Goal: Use online tool/utility: Utilize a website feature to perform a specific function

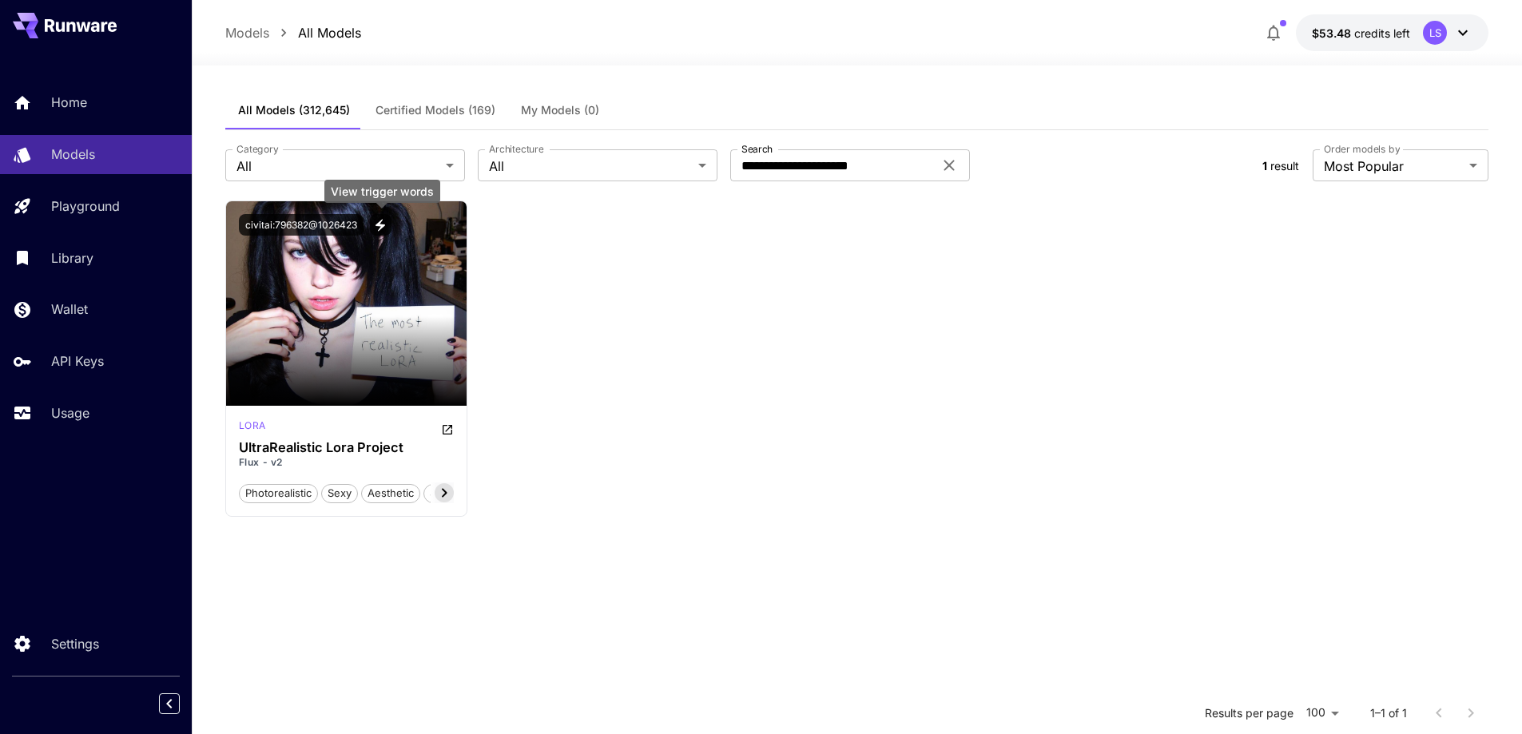
click at [1039, 393] on div "Launch in Playground civitai:796382@1026423 [PERSON_NAME] UltraRealistic [PERSO…" at bounding box center [857, 359] width 1264 height 316
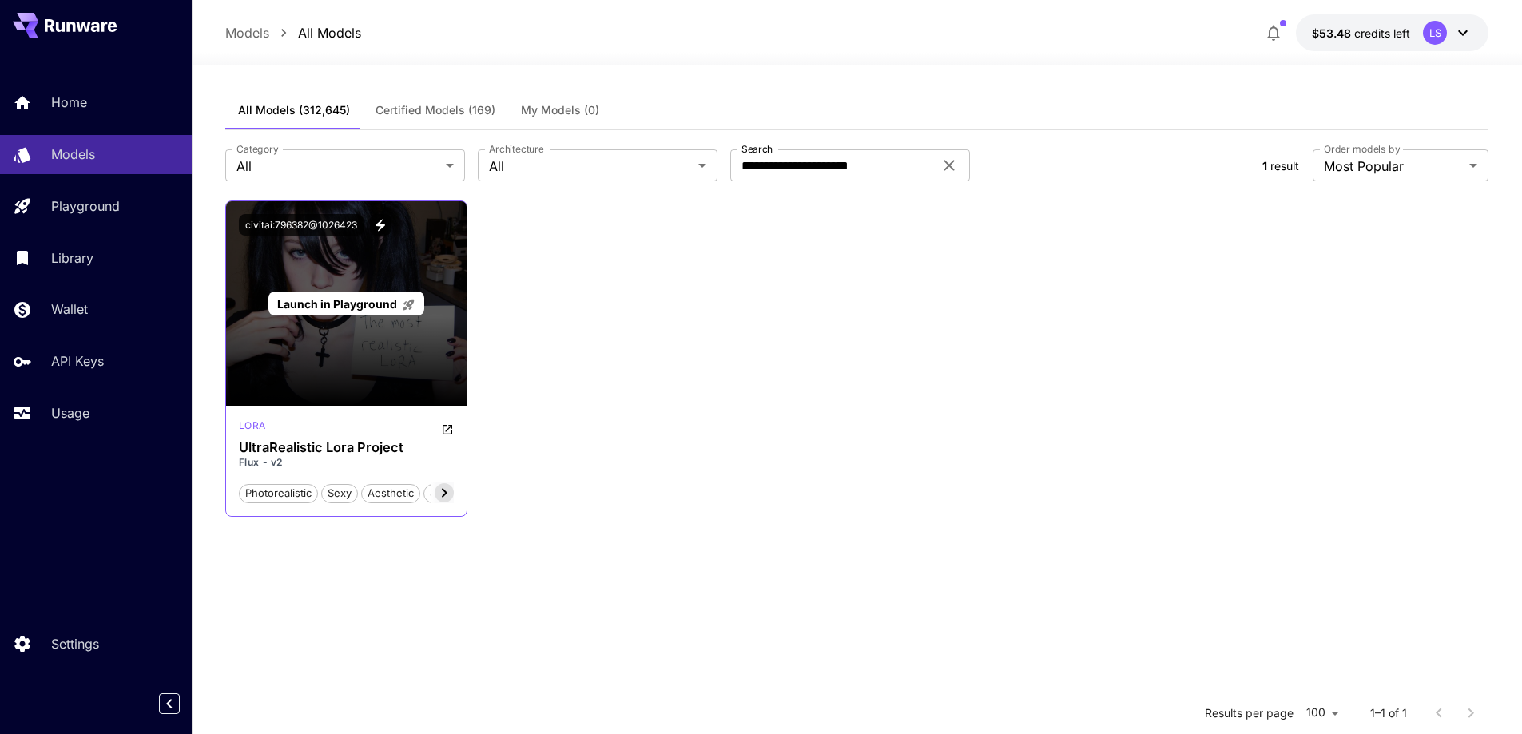
click at [304, 288] on div "Launch in Playground" at bounding box center [346, 303] width 241 height 205
click at [284, 308] on span "Launch in Playground" at bounding box center [337, 304] width 120 height 14
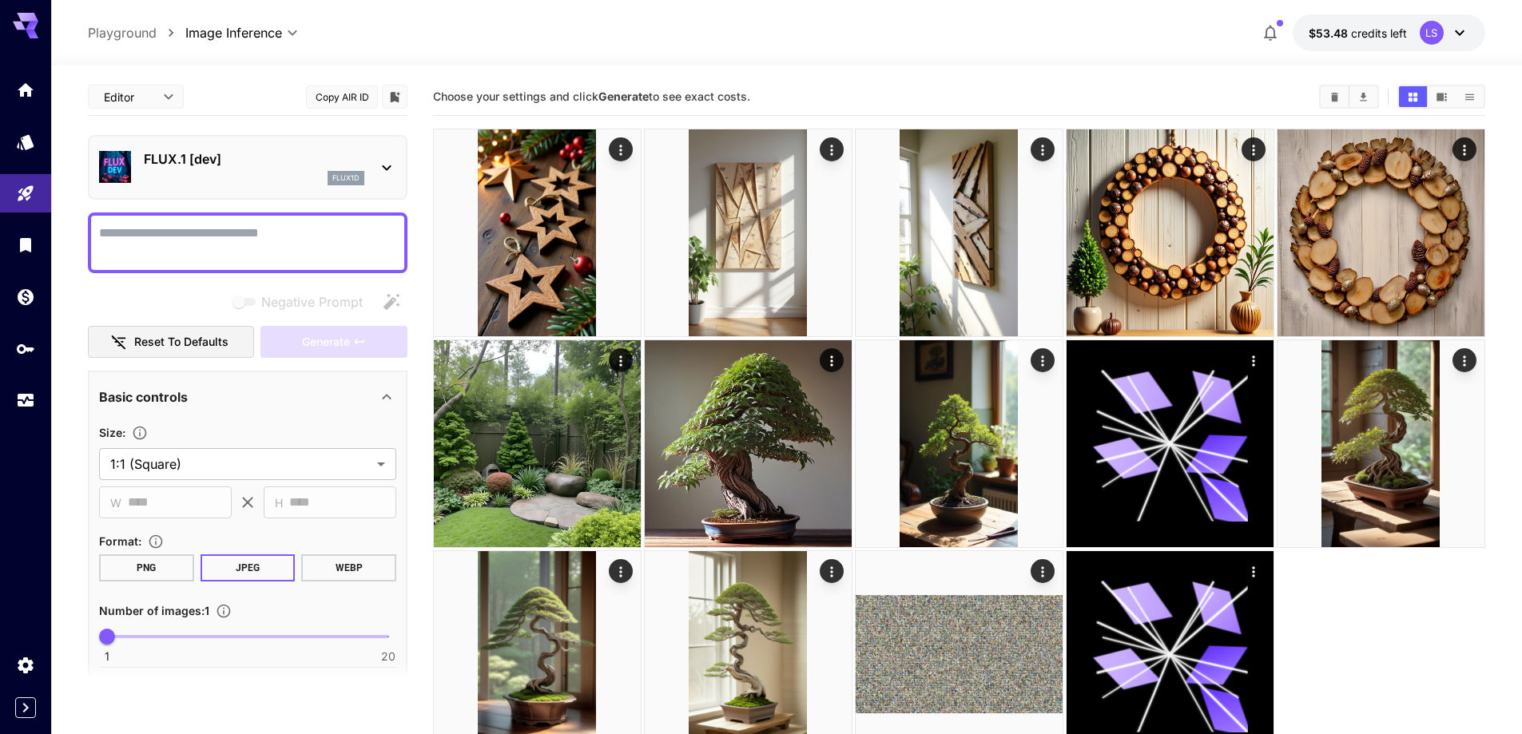
click at [260, 245] on textarea "Negative Prompt" at bounding box center [247, 243] width 297 height 38
click at [202, 264] on div at bounding box center [248, 243] width 320 height 61
click at [217, 238] on textarea "Negative Prompt" at bounding box center [247, 243] width 297 height 38
click at [220, 236] on textarea "Negative Prompt" at bounding box center [247, 243] width 297 height 38
click at [291, 254] on textarea "Negative Prompt" at bounding box center [247, 243] width 297 height 38
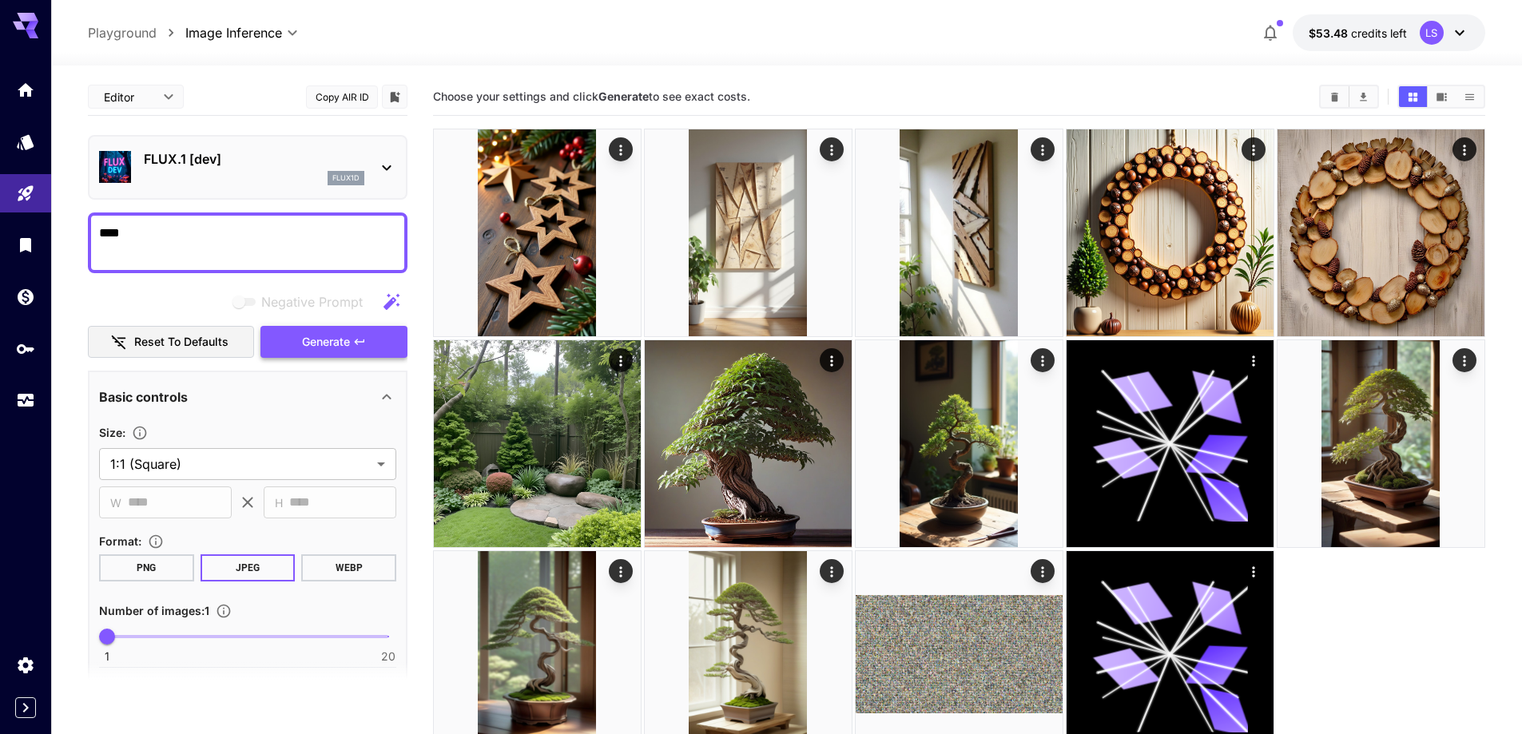
click at [336, 344] on span "Generate" at bounding box center [326, 342] width 48 height 20
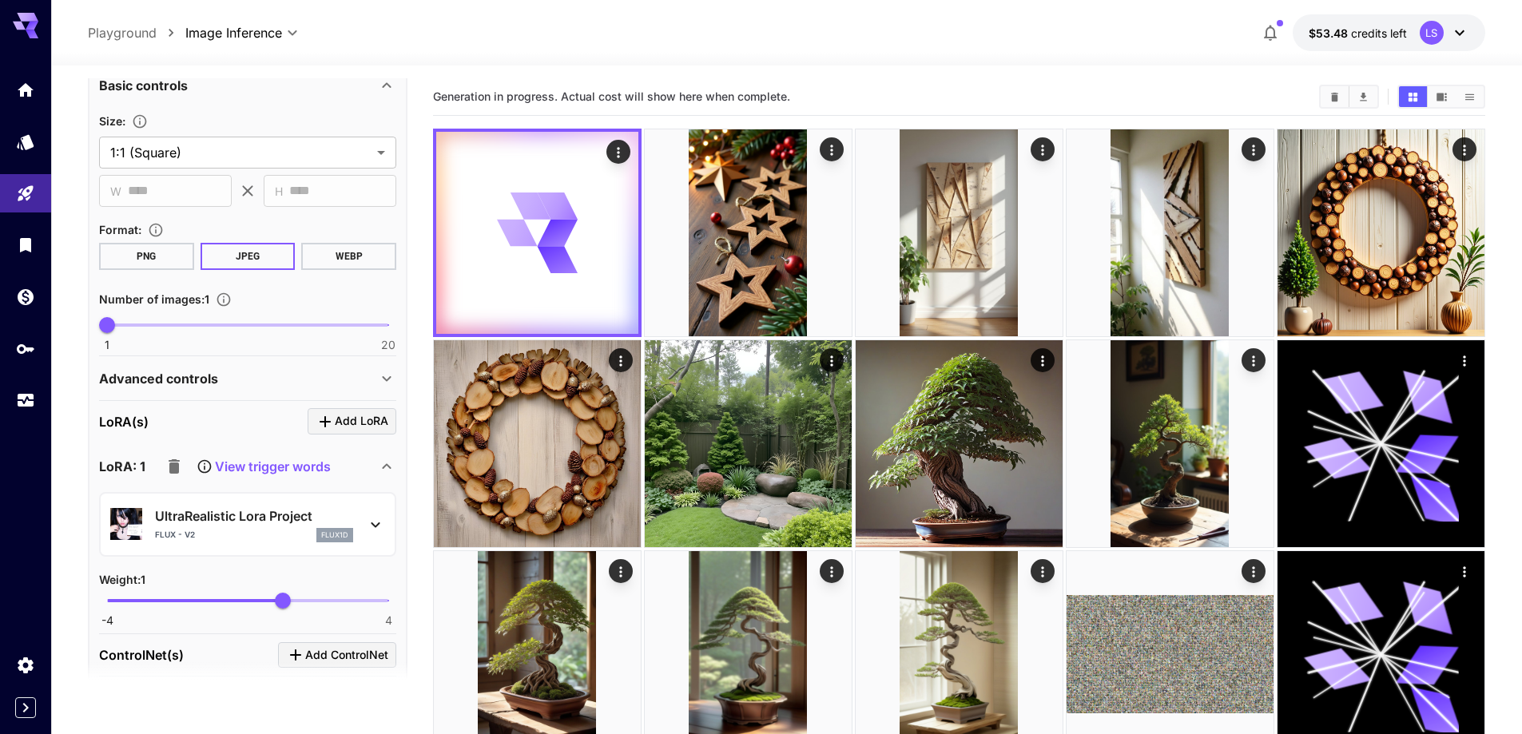
scroll to position [479, 0]
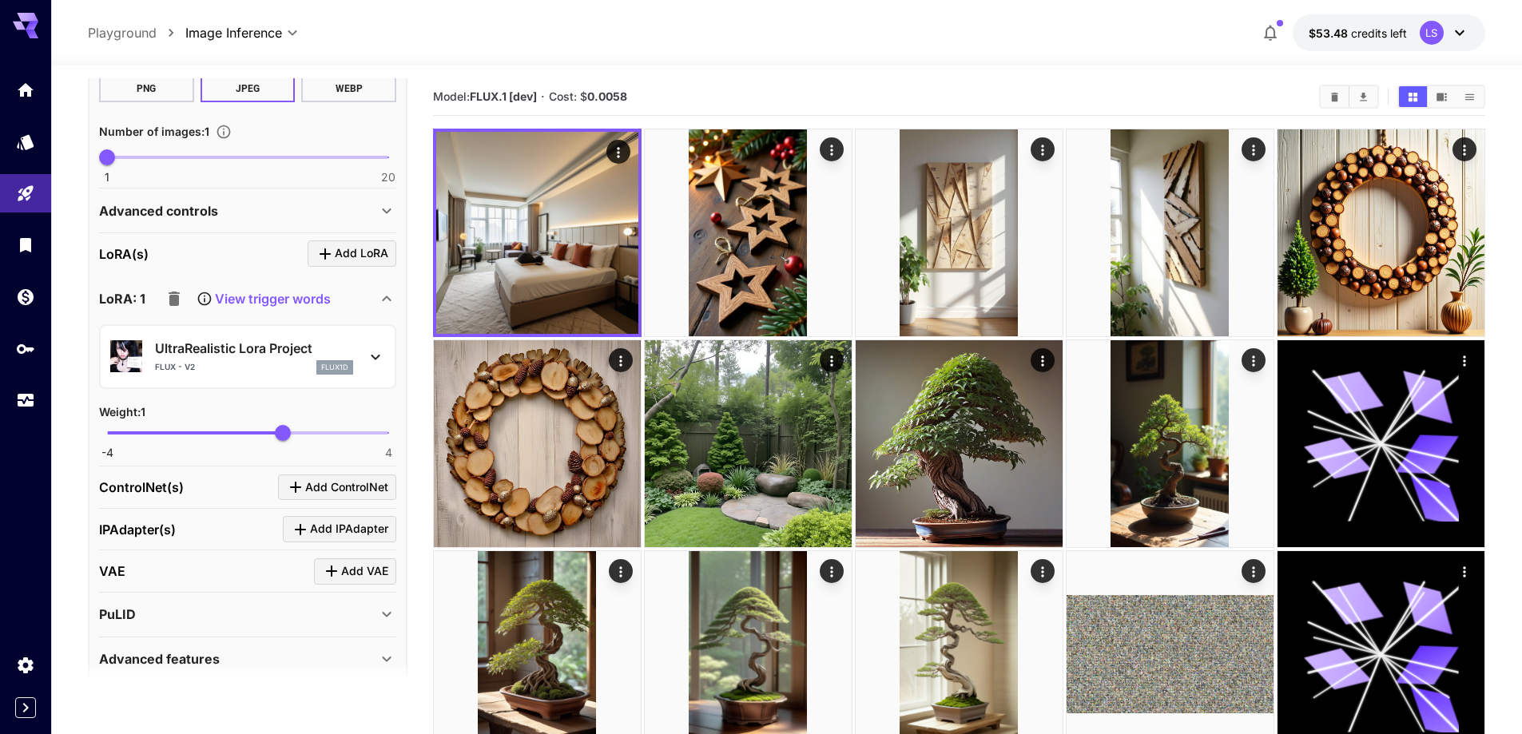
click at [255, 304] on p "View trigger words" at bounding box center [273, 298] width 116 height 19
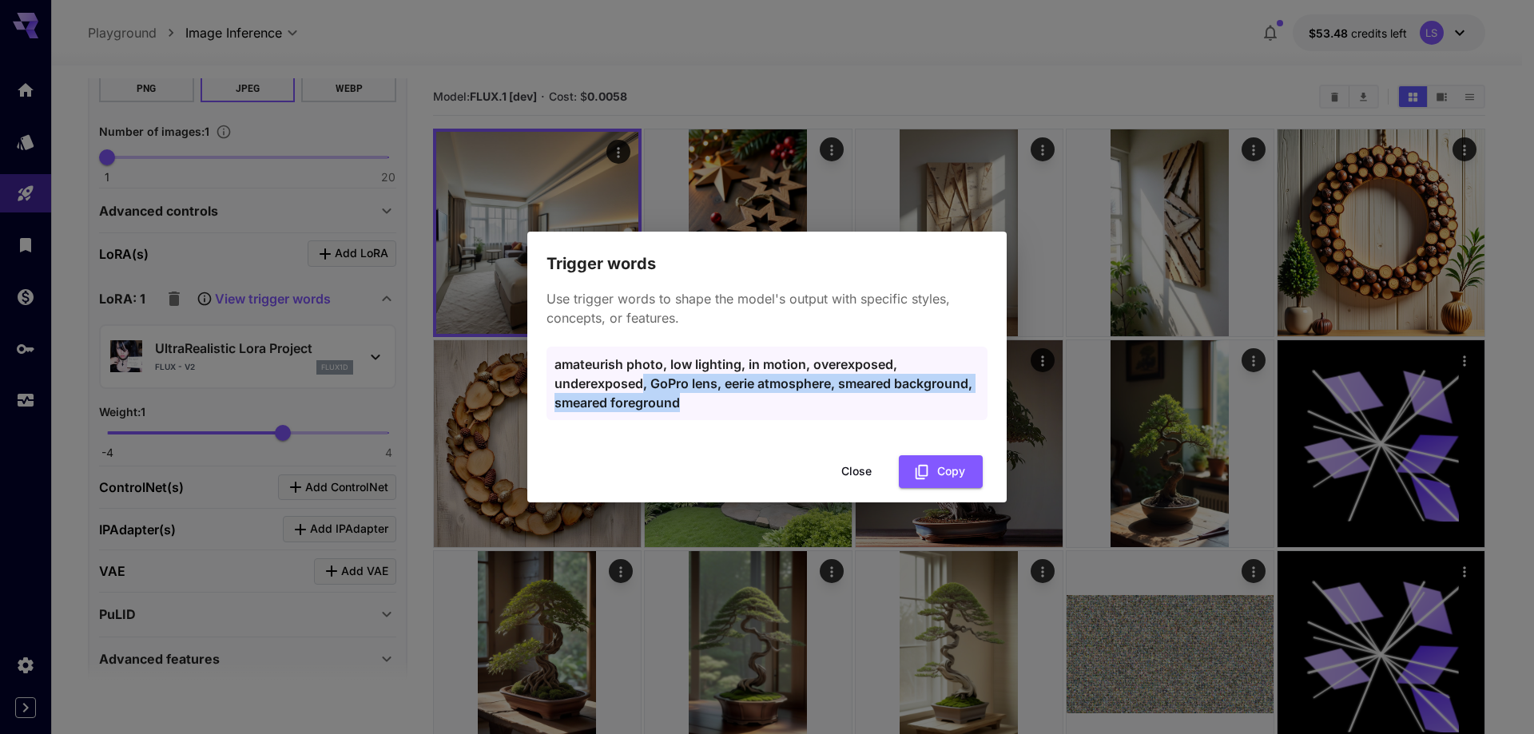
drag, startPoint x: 645, startPoint y: 383, endPoint x: 721, endPoint y: 413, distance: 82.2
click at [721, 413] on div "amateurish photo, low lighting, in motion, overexposed, underexposed, GoPro len…" at bounding box center [766, 383] width 441 height 73
click at [723, 396] on p "amateurish photo, low lighting, in motion, overexposed, underexposed, GoPro len…" at bounding box center [766, 384] width 425 height 58
drag, startPoint x: 709, startPoint y: 409, endPoint x: 660, endPoint y: 379, distance: 57.0
click at [660, 379] on p "amateurish photo, low lighting, in motion, overexposed, underexposed, GoPro len…" at bounding box center [766, 384] width 425 height 58
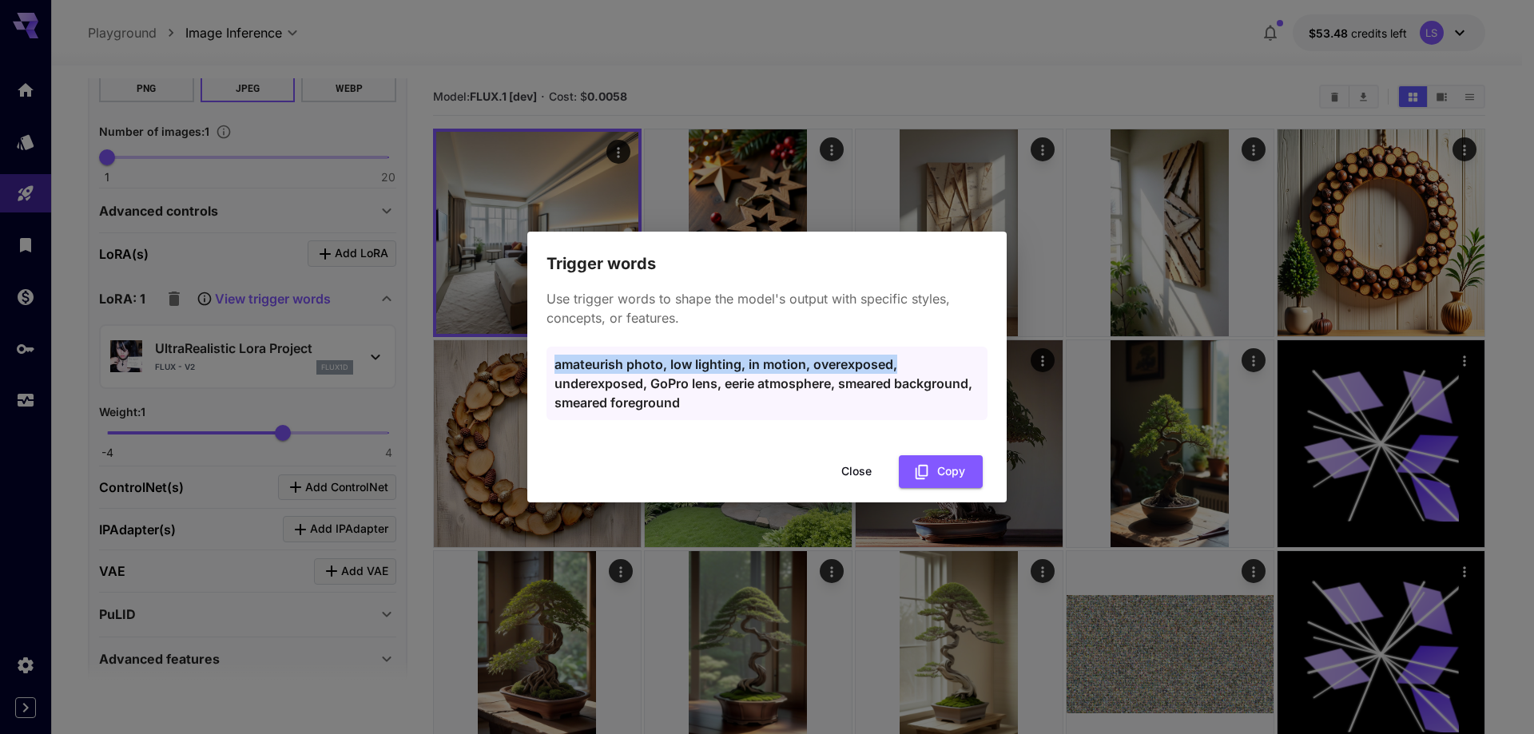
drag, startPoint x: 546, startPoint y: 359, endPoint x: 930, endPoint y: 374, distance: 383.7
click at [931, 371] on div "amateurish photo, low lighting, in motion, overexposed, underexposed, GoPro len…" at bounding box center [766, 383] width 441 height 73
copy p "amateurish photo, low lighting, in motion, overexposed,"
click at [856, 466] on button "Close" at bounding box center [856, 471] width 72 height 33
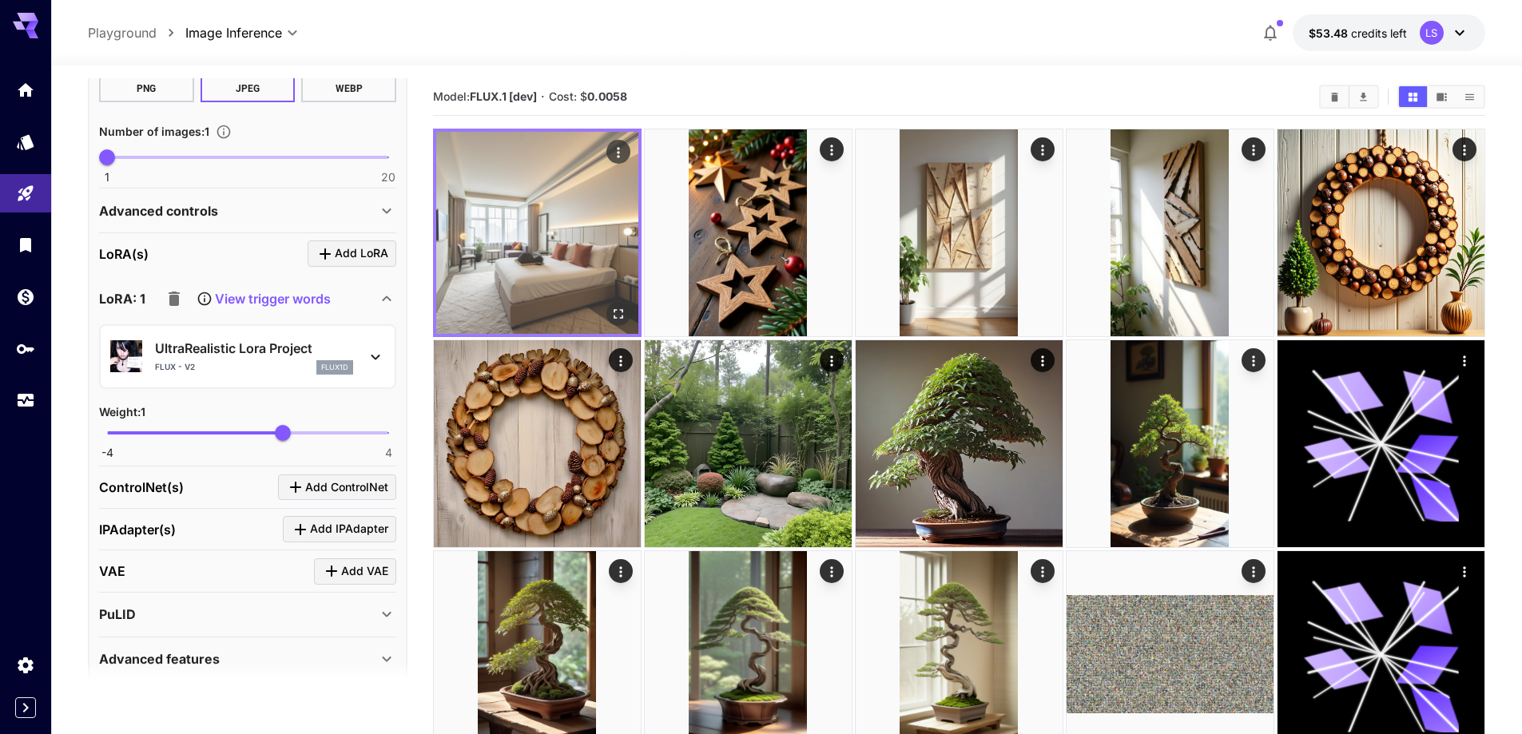
click at [563, 224] on img at bounding box center [537, 233] width 202 height 202
click at [614, 311] on icon "Open in fullscreen" at bounding box center [619, 314] width 10 height 10
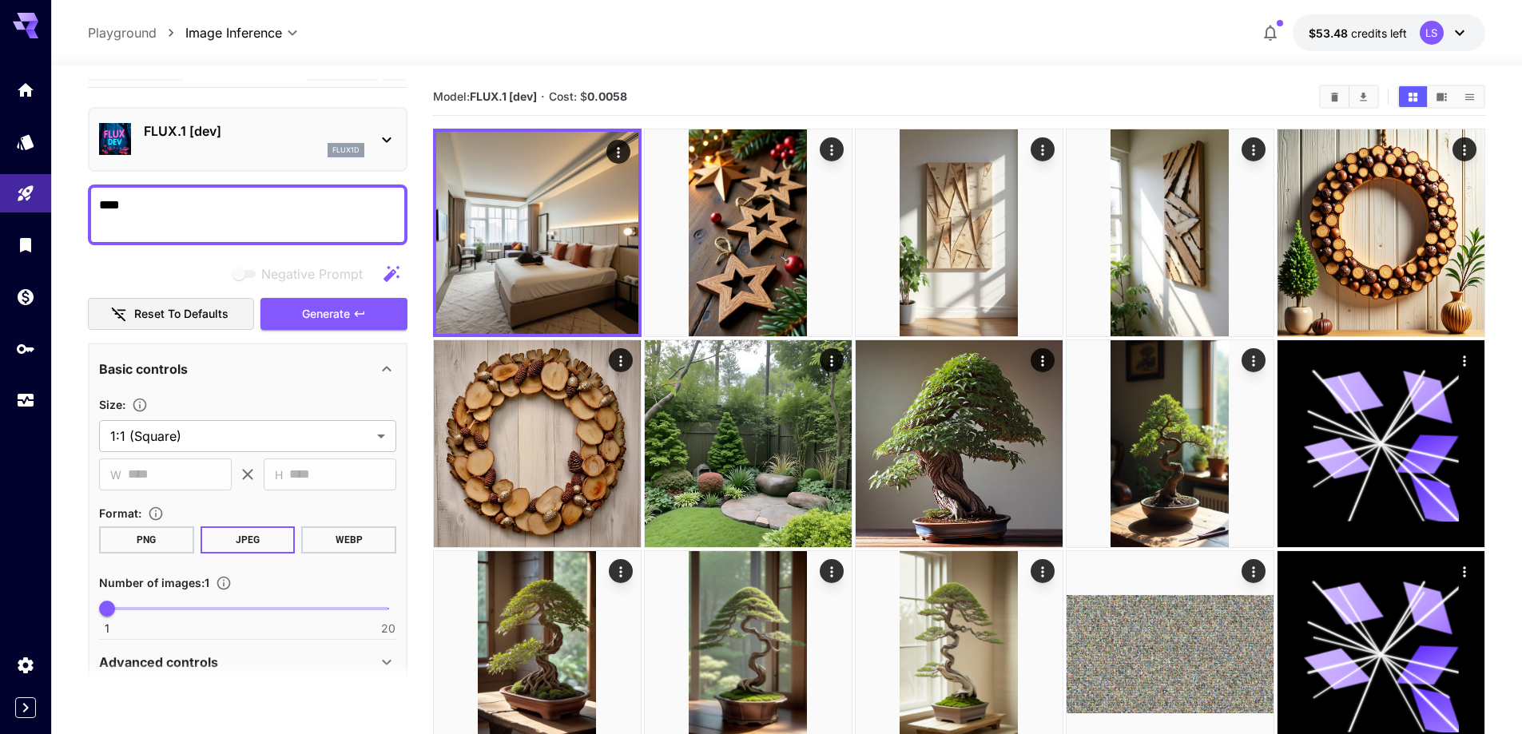
scroll to position [0, 0]
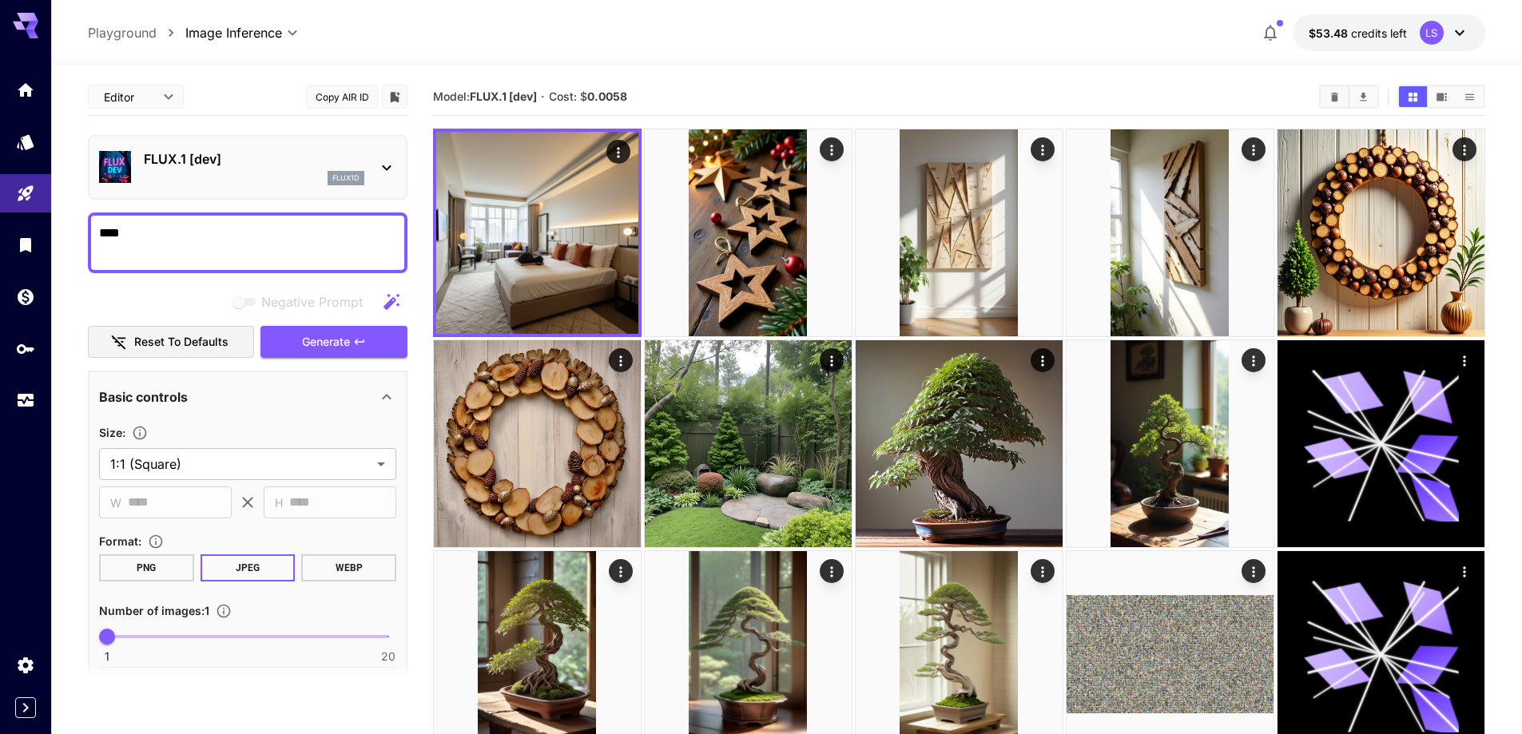
click at [183, 229] on textarea "****" at bounding box center [247, 243] width 297 height 38
paste textarea "**********"
click at [386, 346] on button "Generate" at bounding box center [333, 342] width 147 height 33
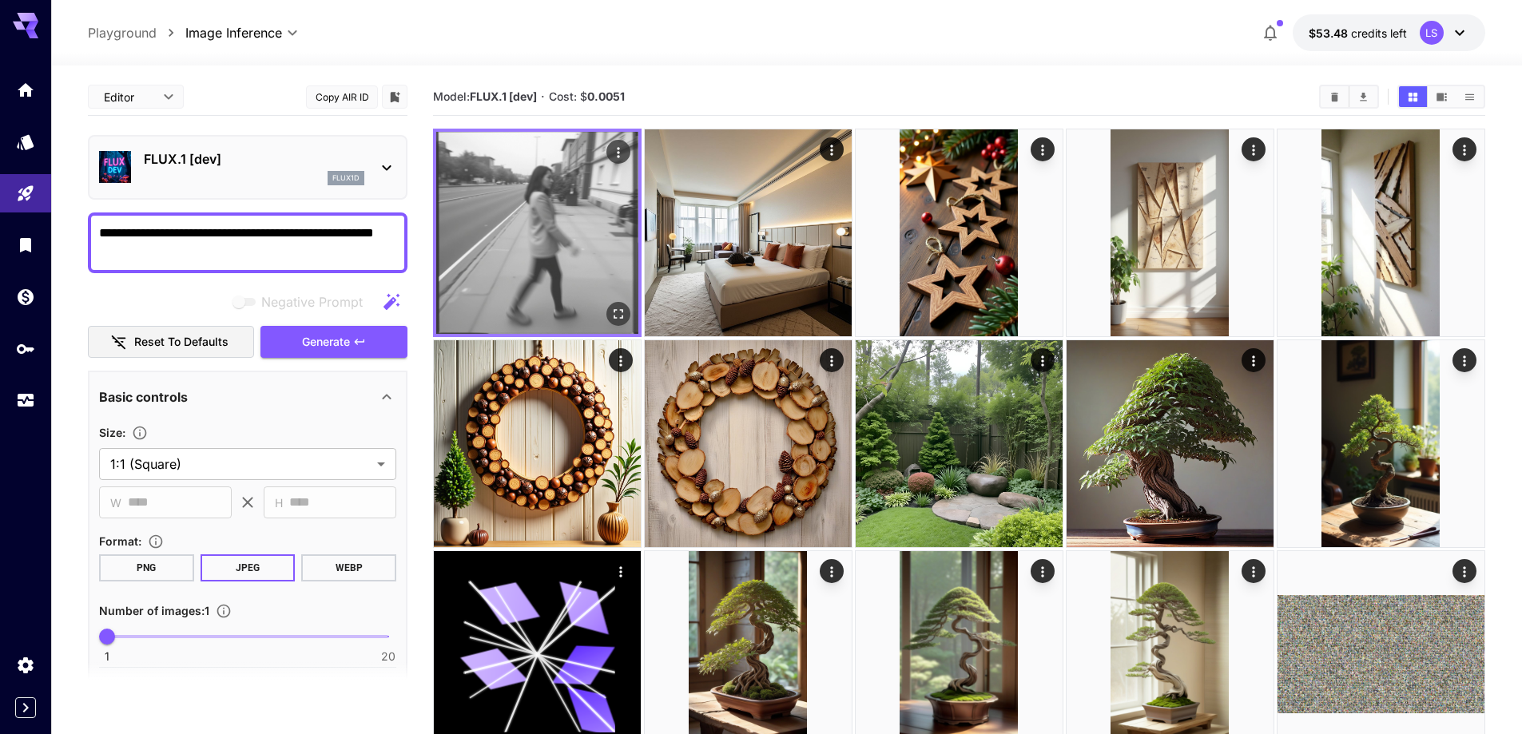
click at [577, 227] on img at bounding box center [537, 233] width 202 height 202
click at [622, 316] on icon "Open in fullscreen" at bounding box center [619, 314] width 10 height 10
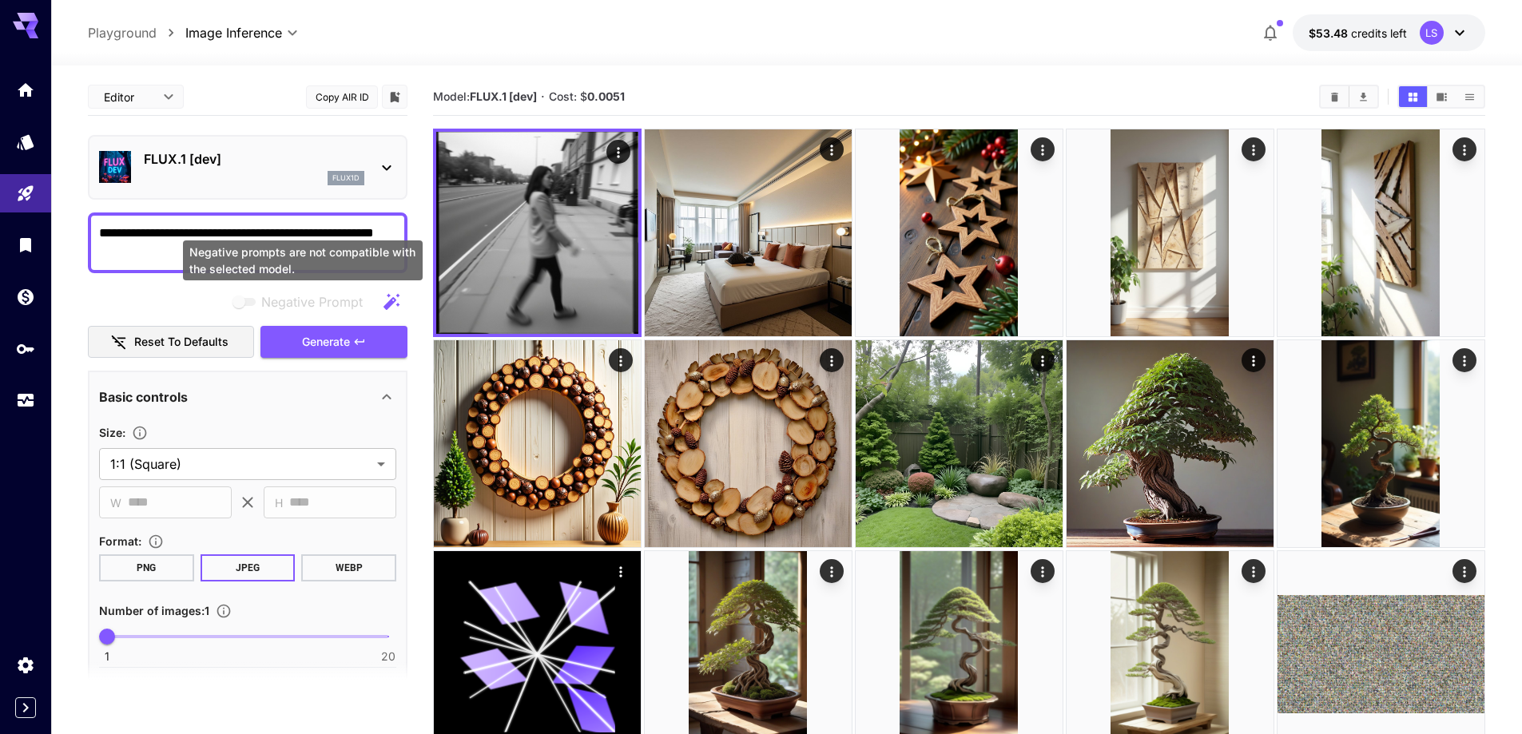
click at [304, 241] on div "Negative prompts are not compatible with the selected model." at bounding box center [303, 260] width 240 height 40
click at [164, 248] on textarea "**********" at bounding box center [247, 243] width 297 height 38
paste textarea "**********"
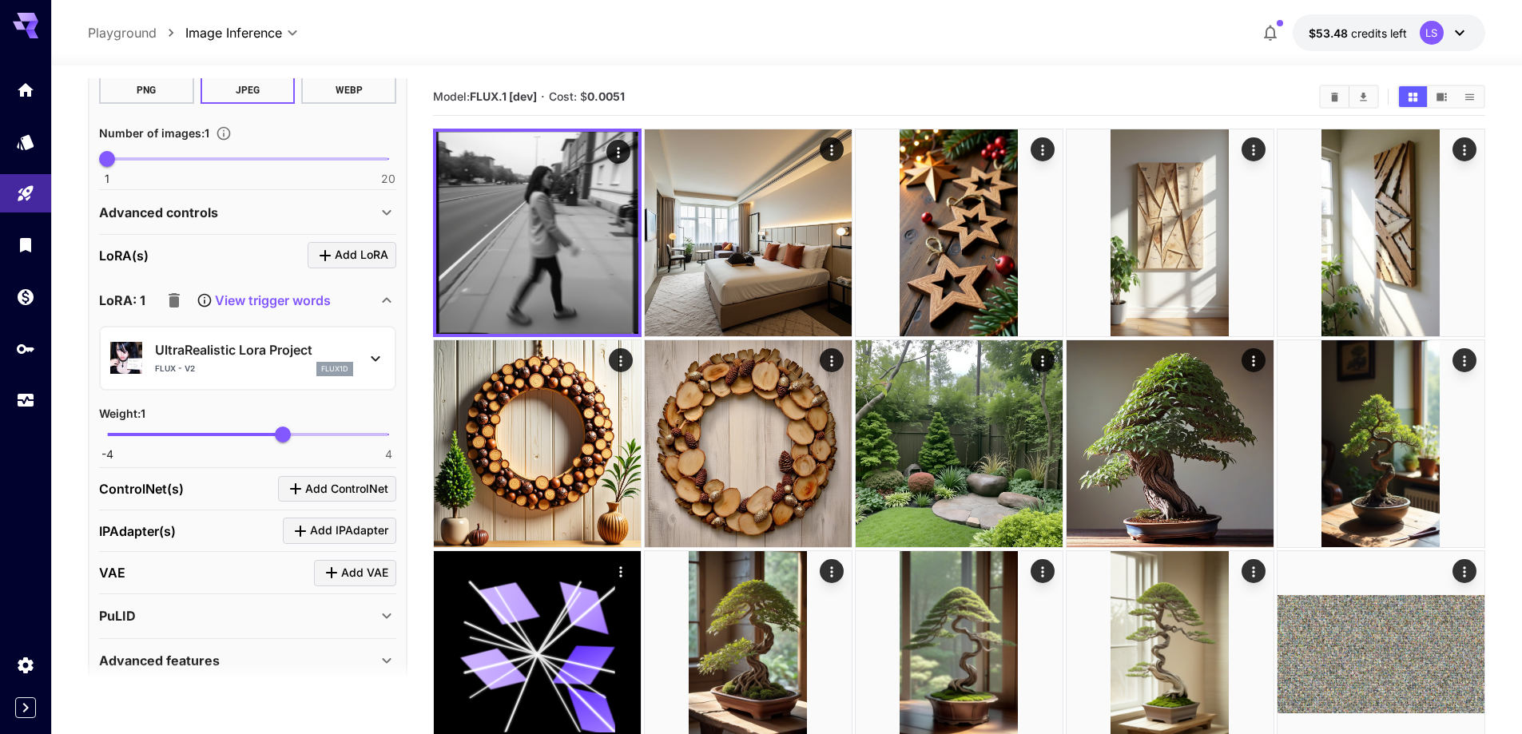
scroll to position [479, 0]
click at [242, 291] on p "View trigger words" at bounding box center [273, 298] width 116 height 19
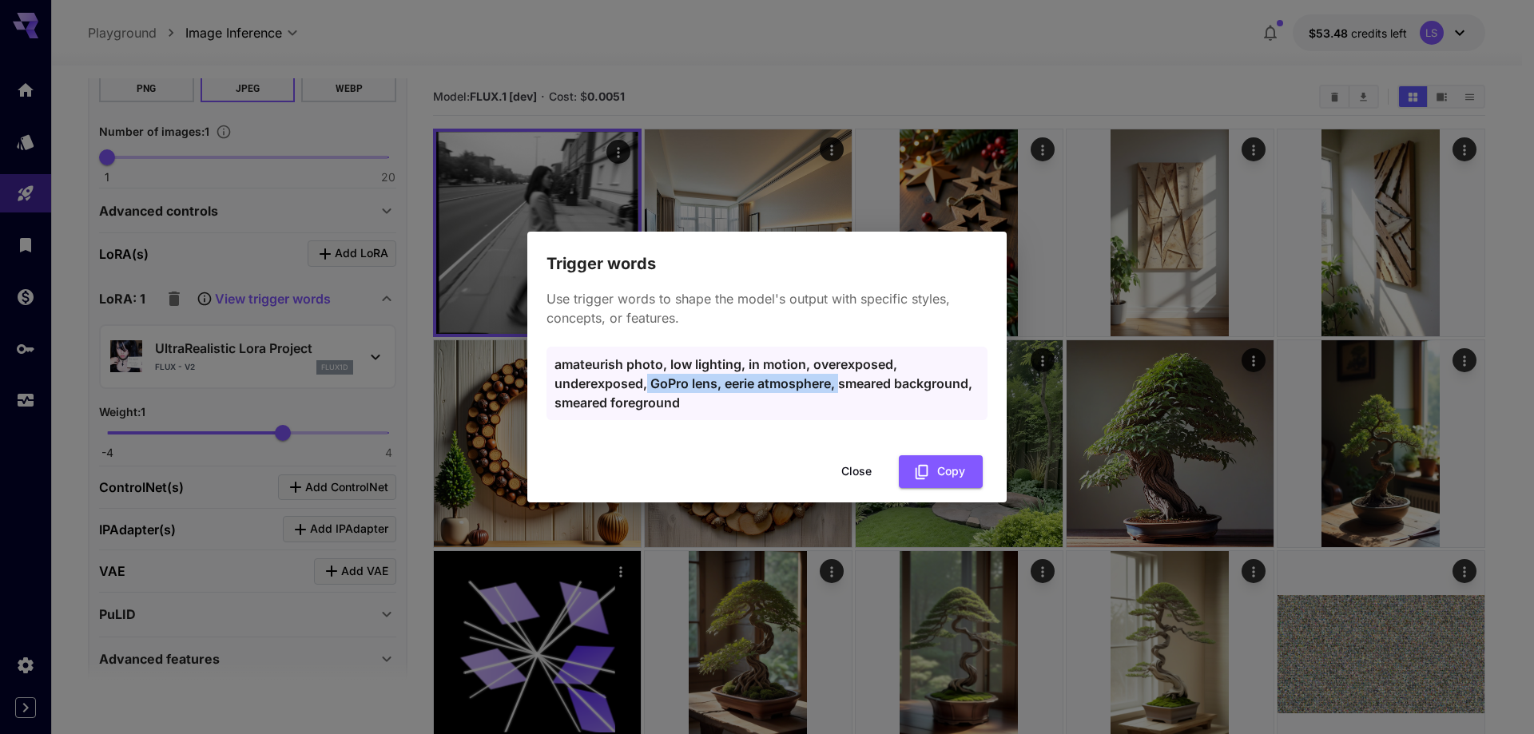
drag, startPoint x: 647, startPoint y: 387, endPoint x: 841, endPoint y: 387, distance: 194.1
click at [841, 387] on p "amateurish photo, low lighting, in motion, overexposed, underexposed, GoPro len…" at bounding box center [766, 384] width 425 height 58
copy p "GoPro lens, eerie atmosphere,"
click at [840, 471] on button "Close" at bounding box center [856, 471] width 72 height 33
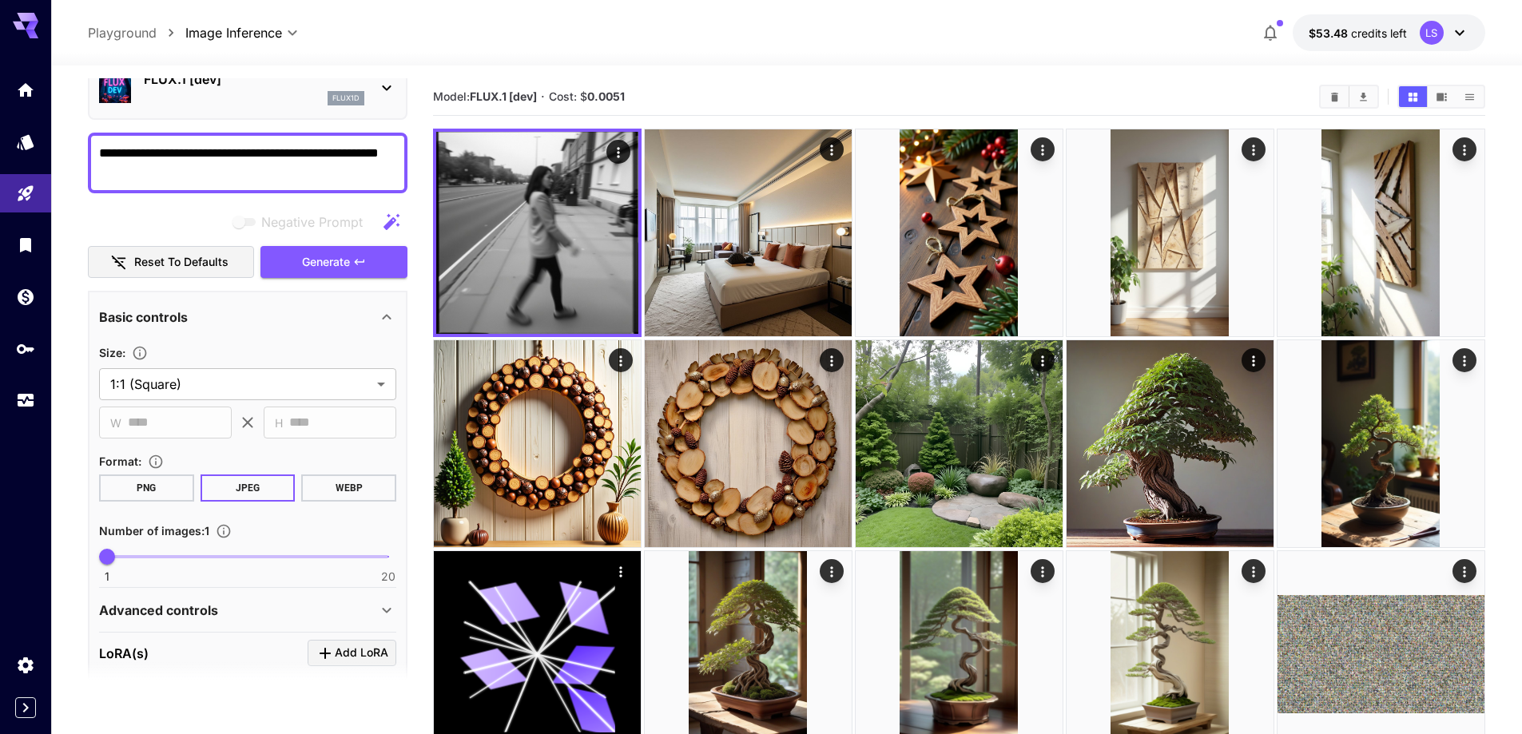
scroll to position [0, 0]
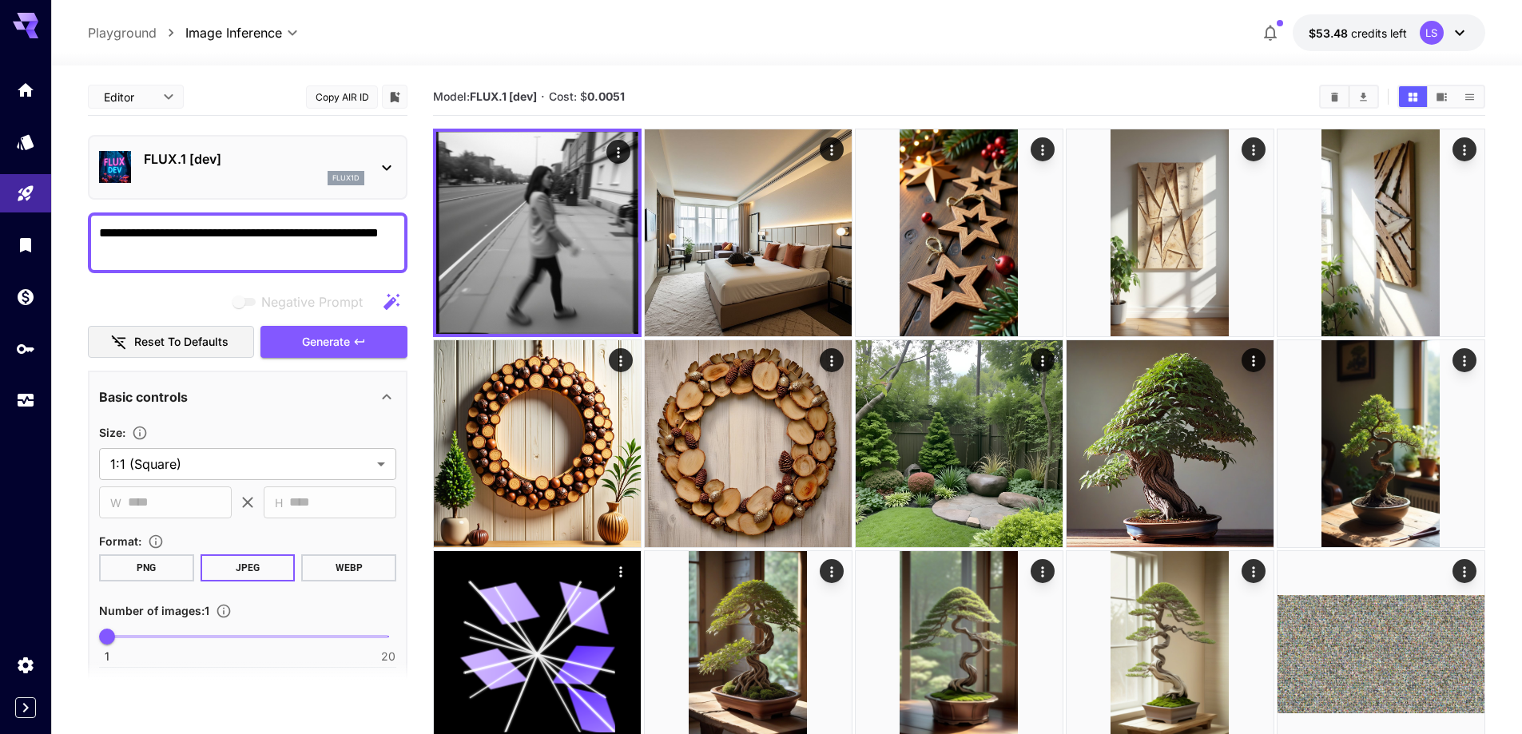
click at [205, 257] on textarea "**********" at bounding box center [247, 243] width 297 height 38
paste textarea "**********"
type textarea "**********"
click at [317, 345] on span "Generate" at bounding box center [326, 342] width 48 height 20
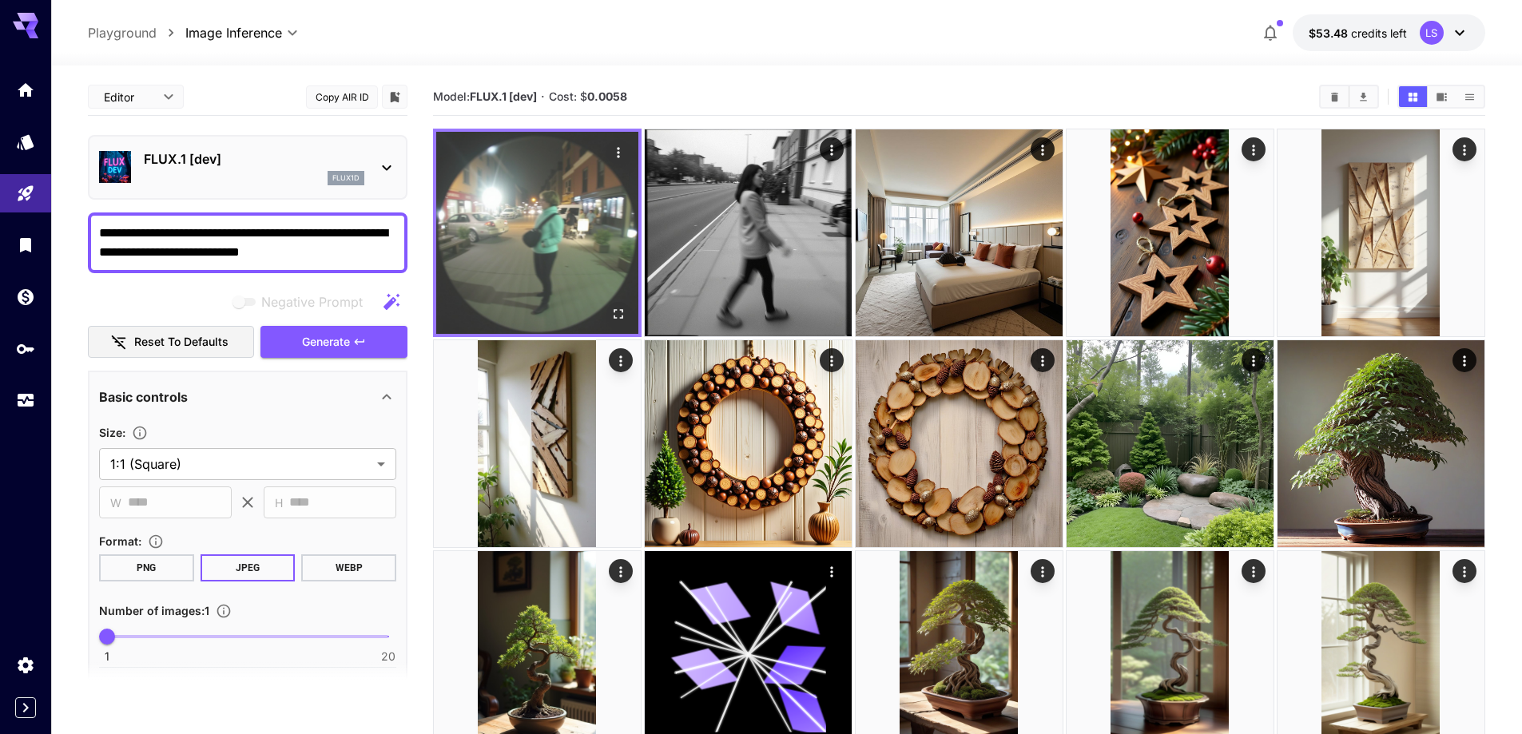
click at [539, 235] on img at bounding box center [537, 233] width 202 height 202
click at [619, 311] on icon "Open in fullscreen" at bounding box center [618, 314] width 16 height 16
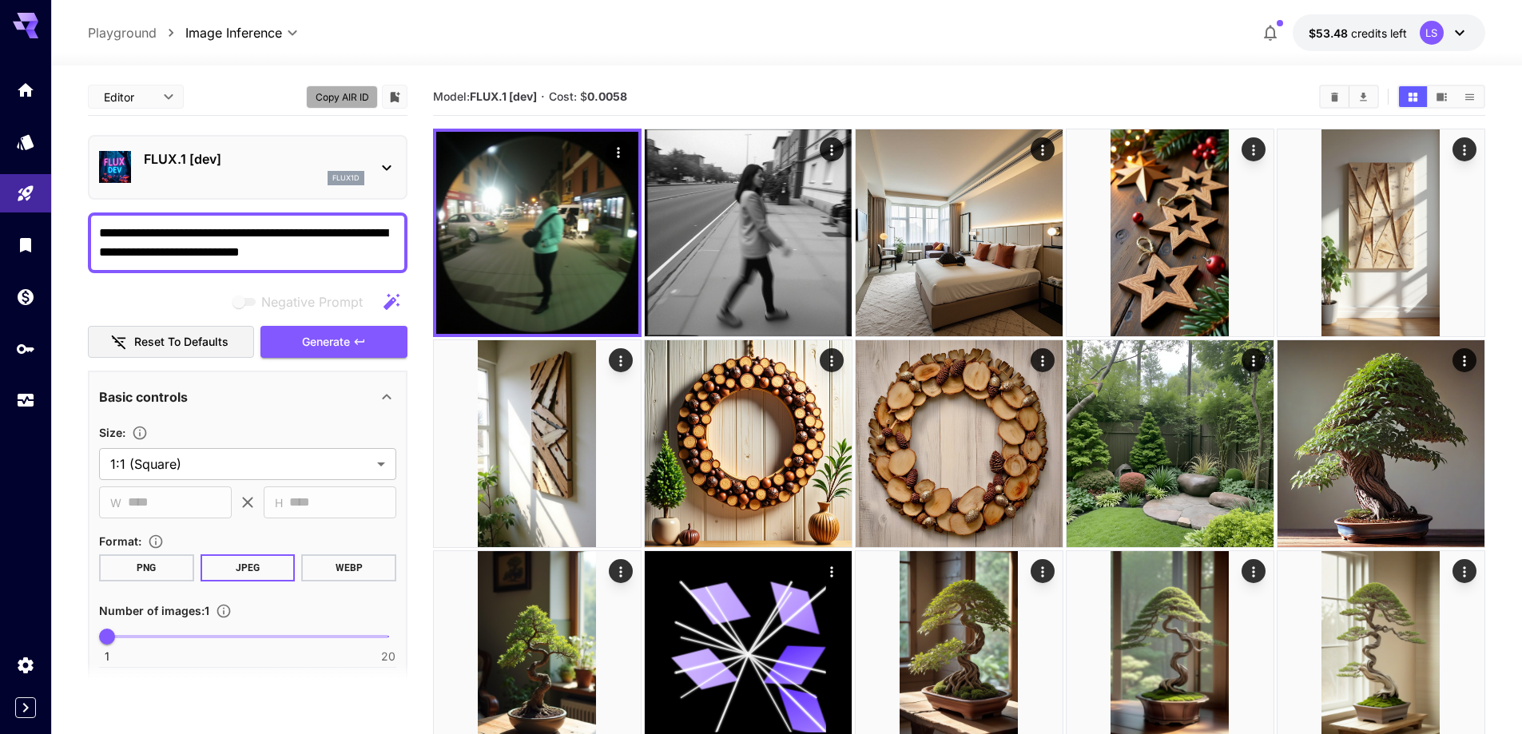
click at [339, 99] on button "Copy AIR ID" at bounding box center [342, 96] width 72 height 23
click at [1273, 30] on icon "button" at bounding box center [1270, 34] width 13 height 16
